Goal: Information Seeking & Learning: Stay updated

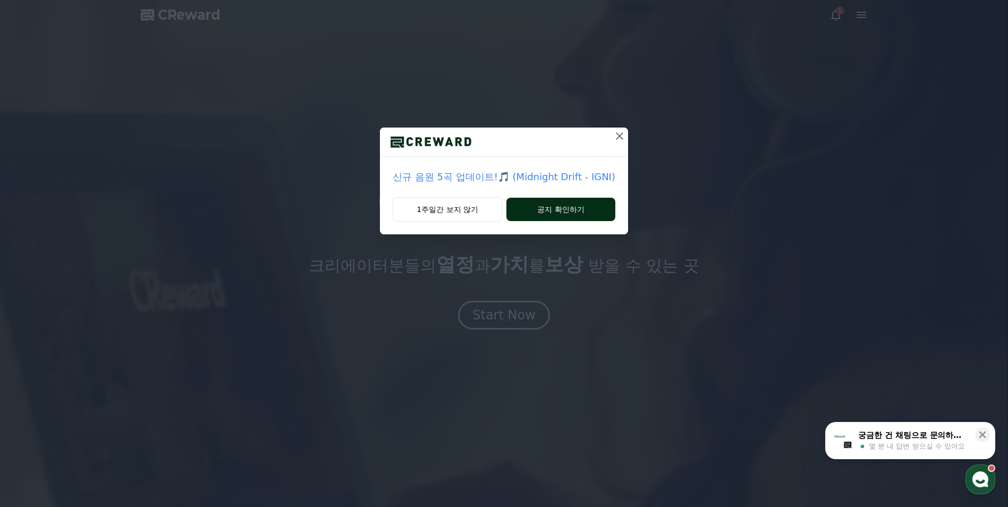
click at [562, 206] on button "공지 확인하기" at bounding box center [561, 209] width 109 height 23
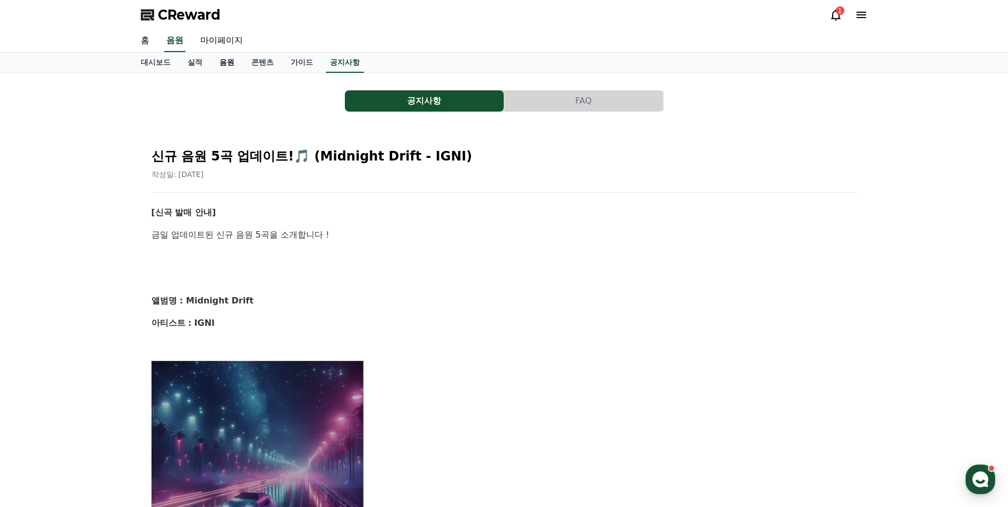
click at [226, 61] on link "음원" at bounding box center [227, 63] width 32 height 20
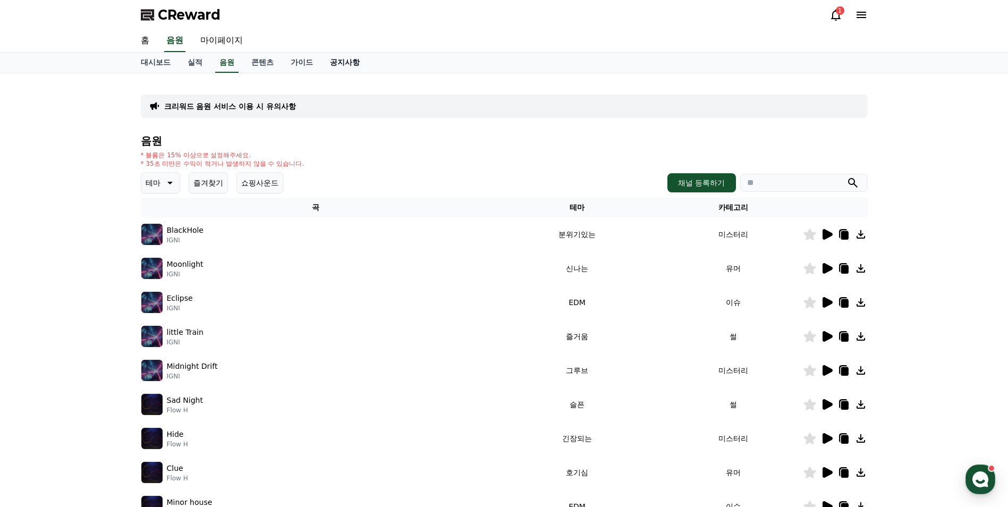
click at [346, 63] on link "공지사항" at bounding box center [345, 63] width 47 height 20
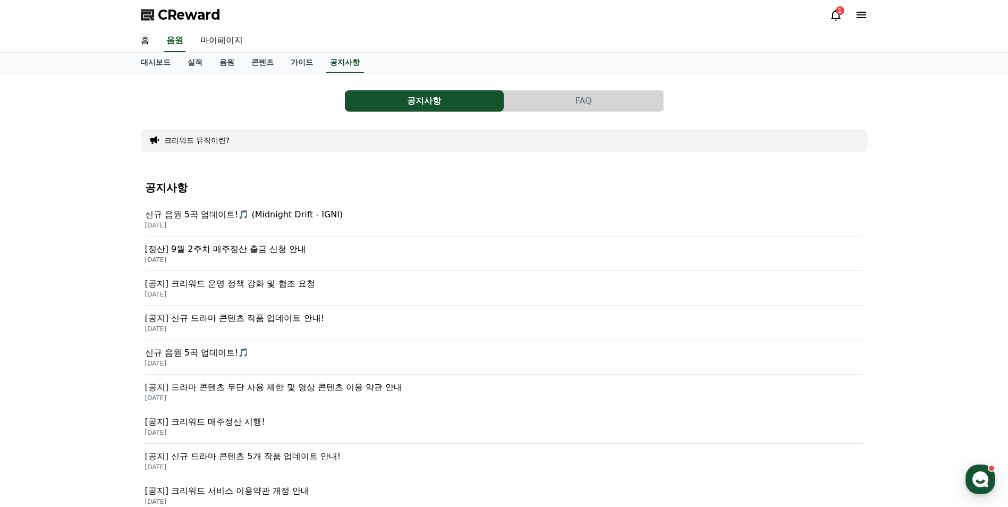
click at [283, 218] on p "신규 음원 5곡 업데이트!🎵 (Midnight Drift - IGNI)" at bounding box center [504, 214] width 719 height 13
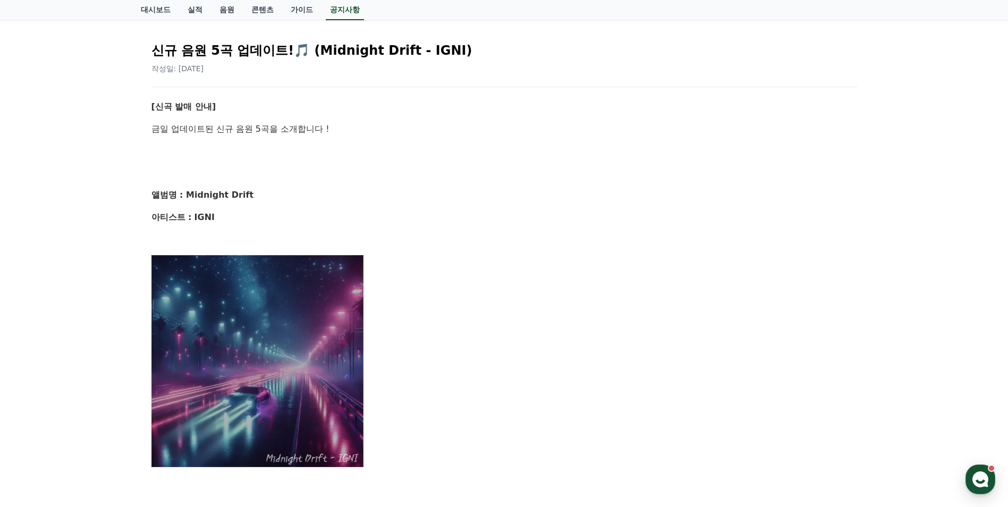
scroll to position [106, 0]
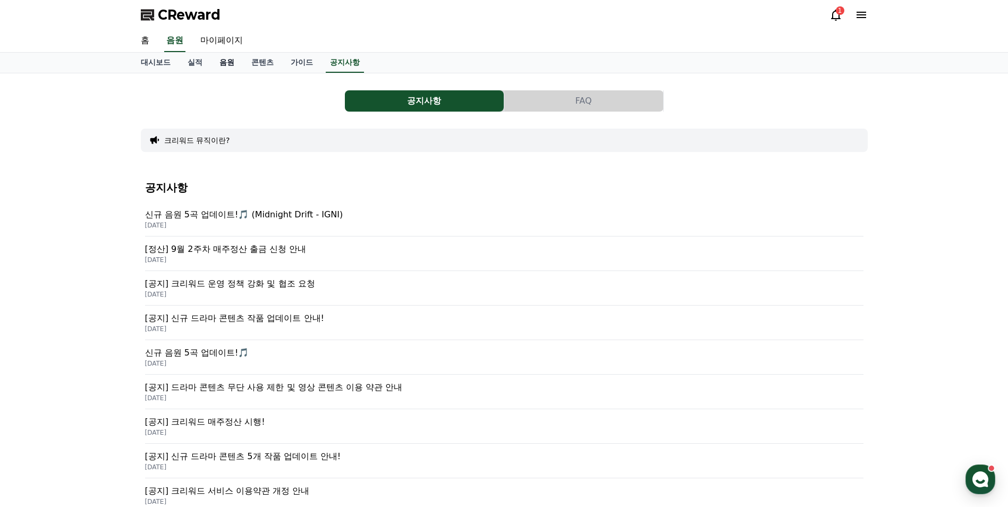
click at [223, 61] on link "음원" at bounding box center [227, 63] width 32 height 20
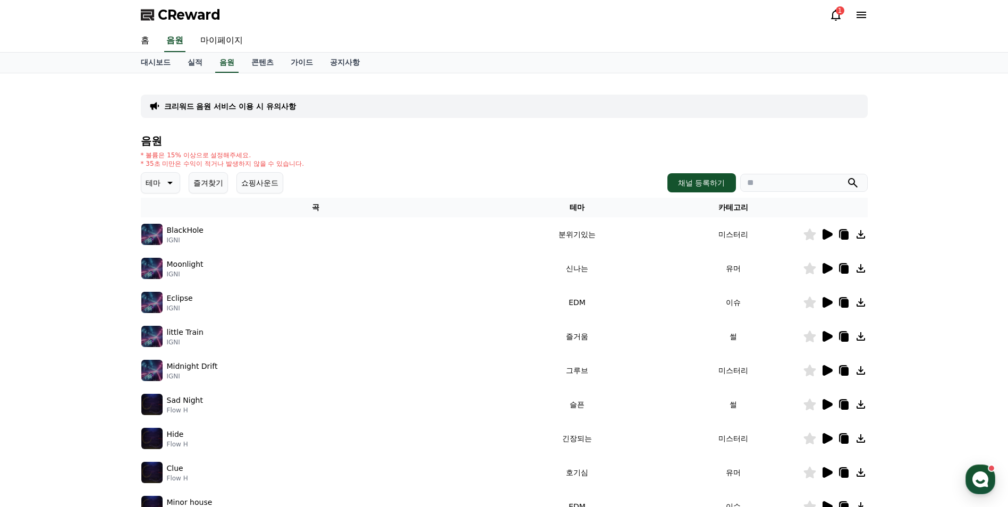
click at [829, 238] on icon at bounding box center [827, 234] width 13 height 13
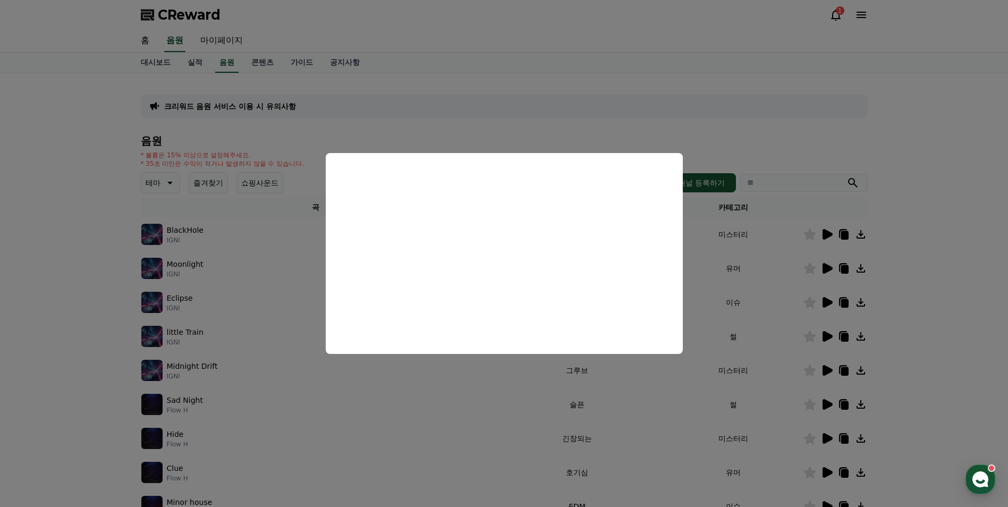
click at [828, 269] on button "close modal" at bounding box center [504, 253] width 1008 height 507
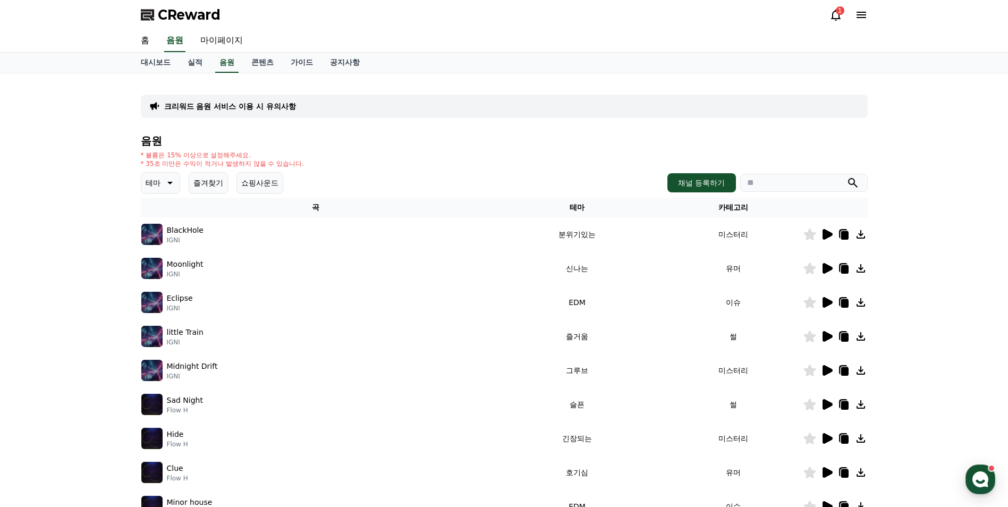
click at [828, 269] on icon at bounding box center [828, 268] width 10 height 11
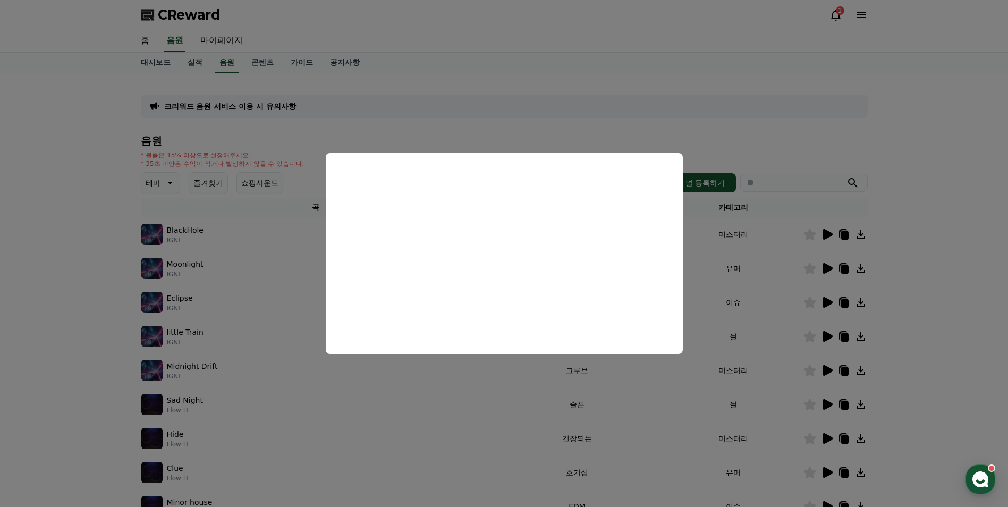
click at [828, 301] on button "close modal" at bounding box center [504, 253] width 1008 height 507
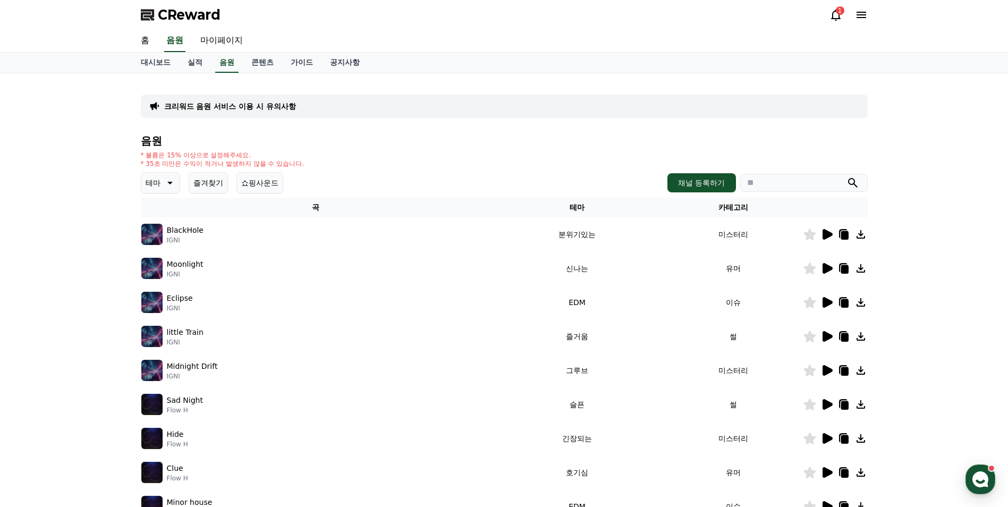
click at [828, 301] on icon at bounding box center [828, 302] width 10 height 11
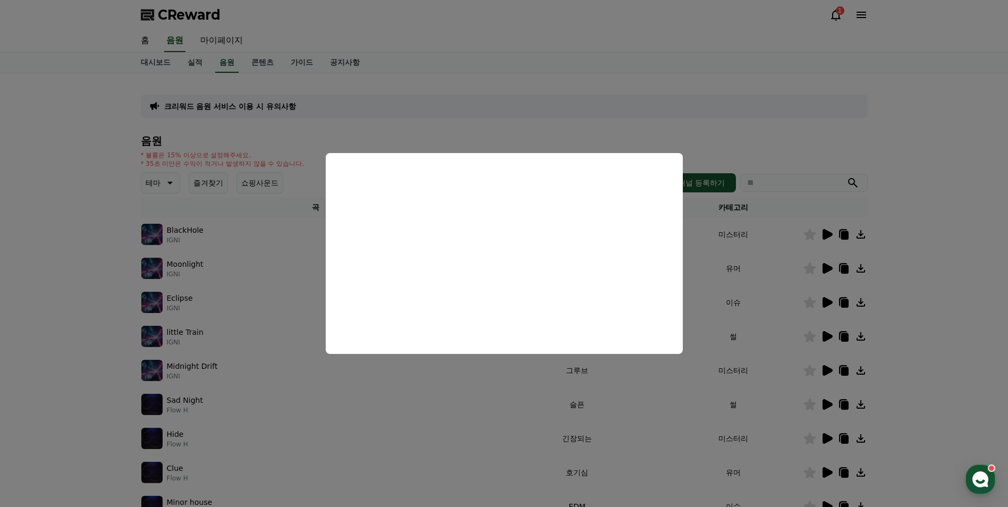
click at [779, 134] on button "close modal" at bounding box center [504, 253] width 1008 height 507
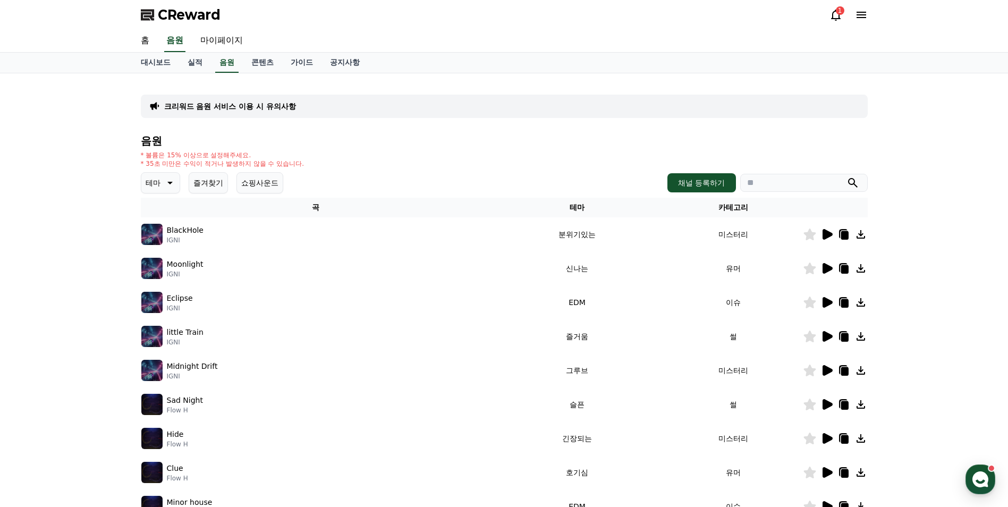
click at [841, 9] on div "1" at bounding box center [840, 10] width 9 height 9
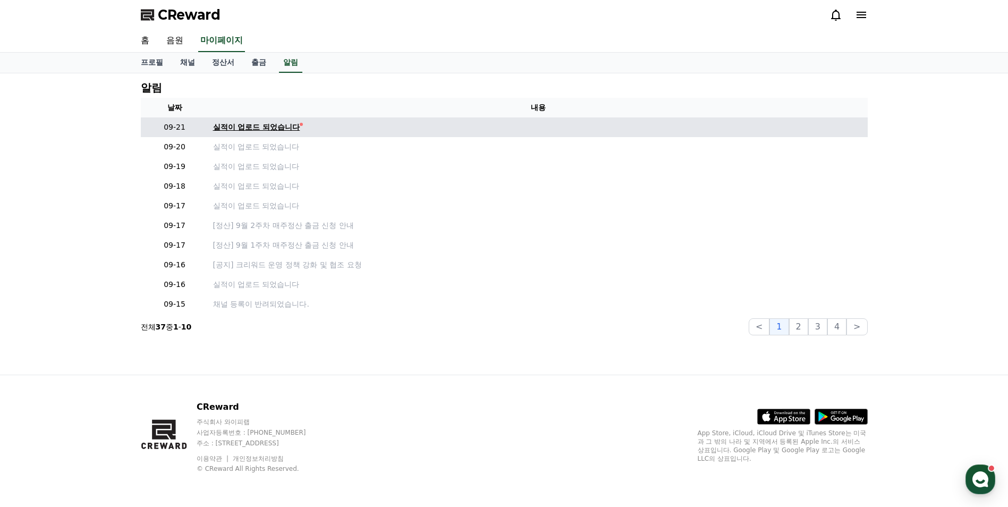
click at [265, 126] on div "실적이 업로드 되었습니다" at bounding box center [256, 127] width 87 height 11
